Goal: Navigation & Orientation: Understand site structure

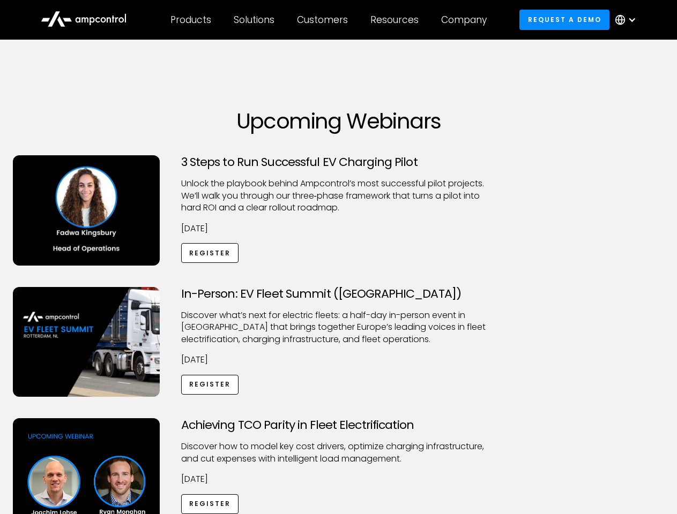
click at [330, 20] on div "Customers" at bounding box center [322, 20] width 51 height 12
click at [190, 20] on div "Products" at bounding box center [190, 20] width 41 height 12
click at [255, 20] on div "Solutions" at bounding box center [254, 20] width 41 height 12
click at [324, 20] on div "Customers" at bounding box center [322, 20] width 51 height 12
click at [397, 20] on div "Resources" at bounding box center [394, 20] width 48 height 12
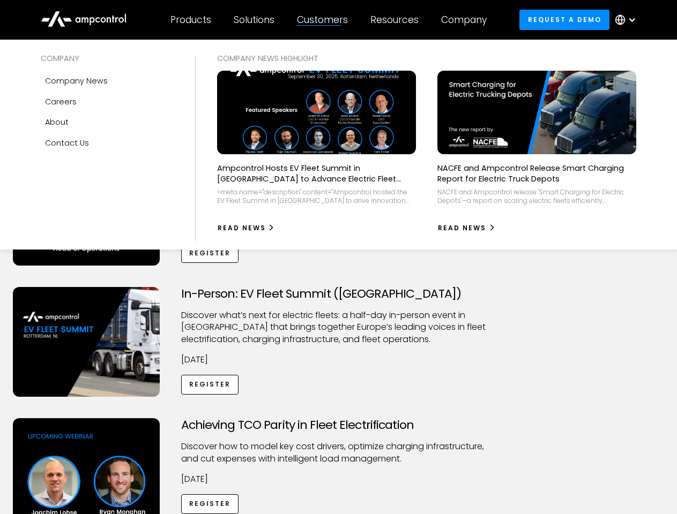
click at [467, 20] on div "Company" at bounding box center [464, 20] width 46 height 12
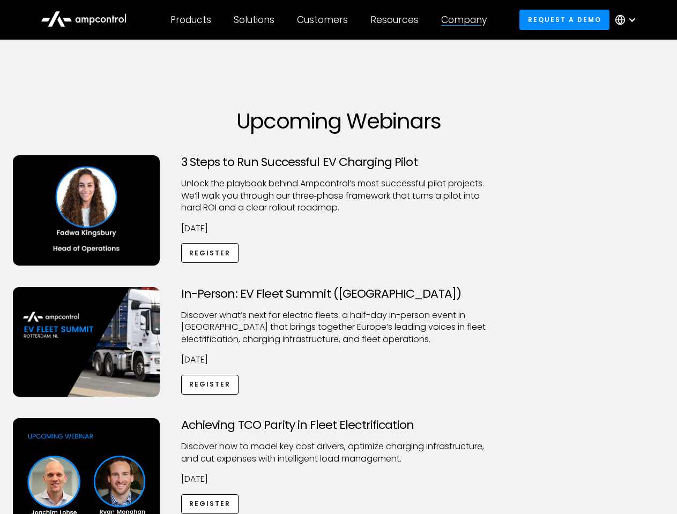
click at [628, 20] on div at bounding box center [631, 20] width 9 height 9
